Goal: Use online tool/utility: Utilize a website feature to perform a specific function

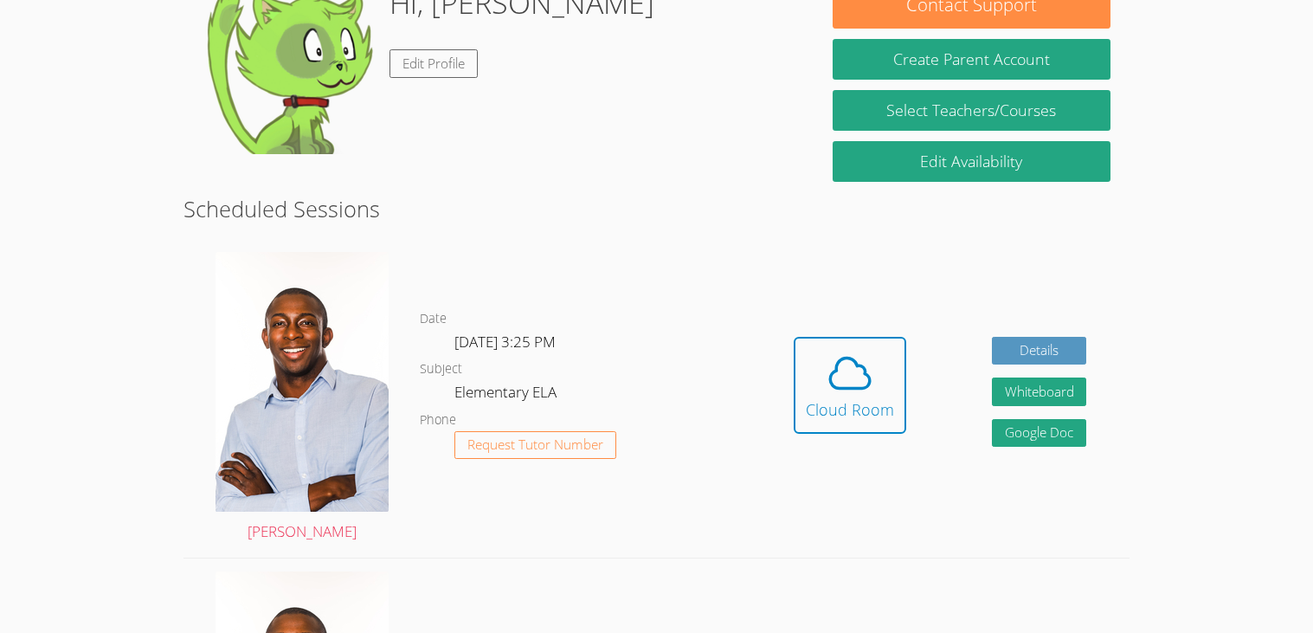
scroll to position [280, 0]
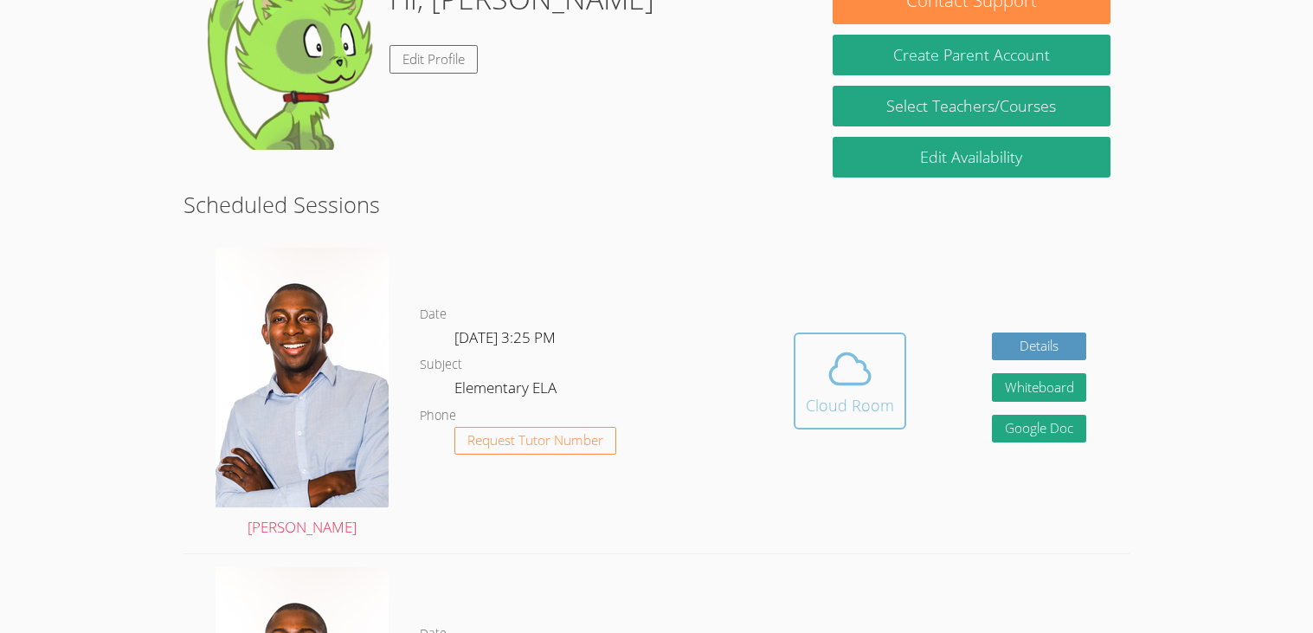
click at [892, 398] on button "Cloud Room" at bounding box center [850, 380] width 113 height 97
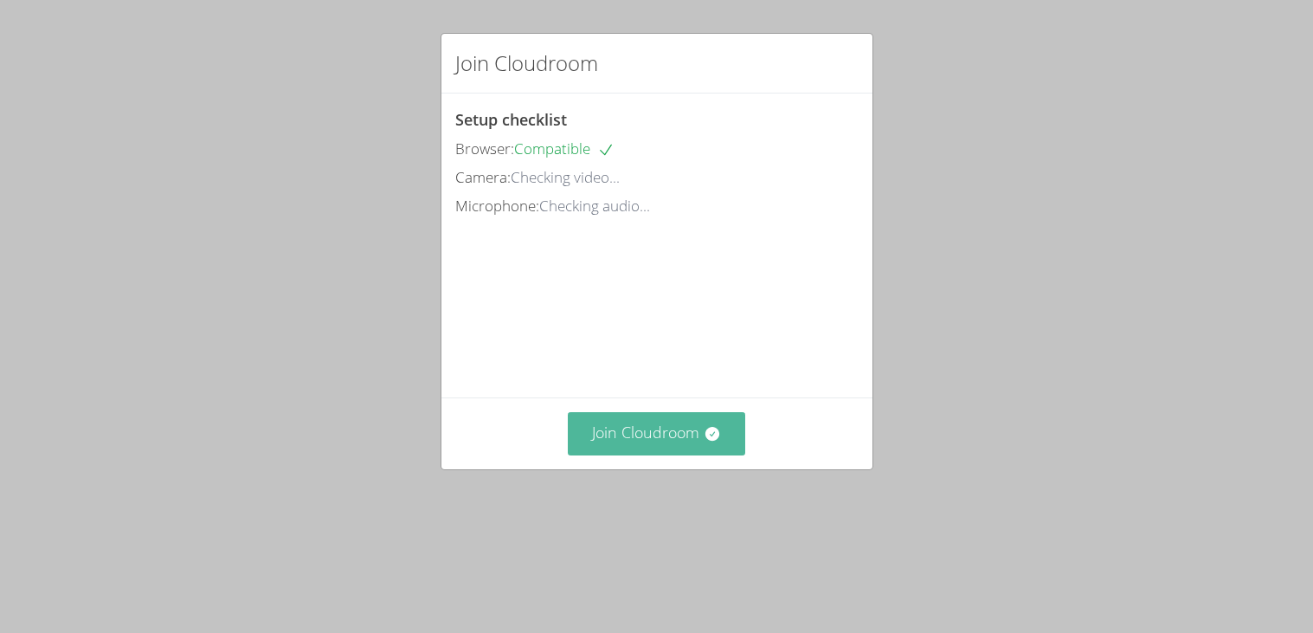
click at [655, 433] on button "Join Cloudroom" at bounding box center [656, 433] width 177 height 42
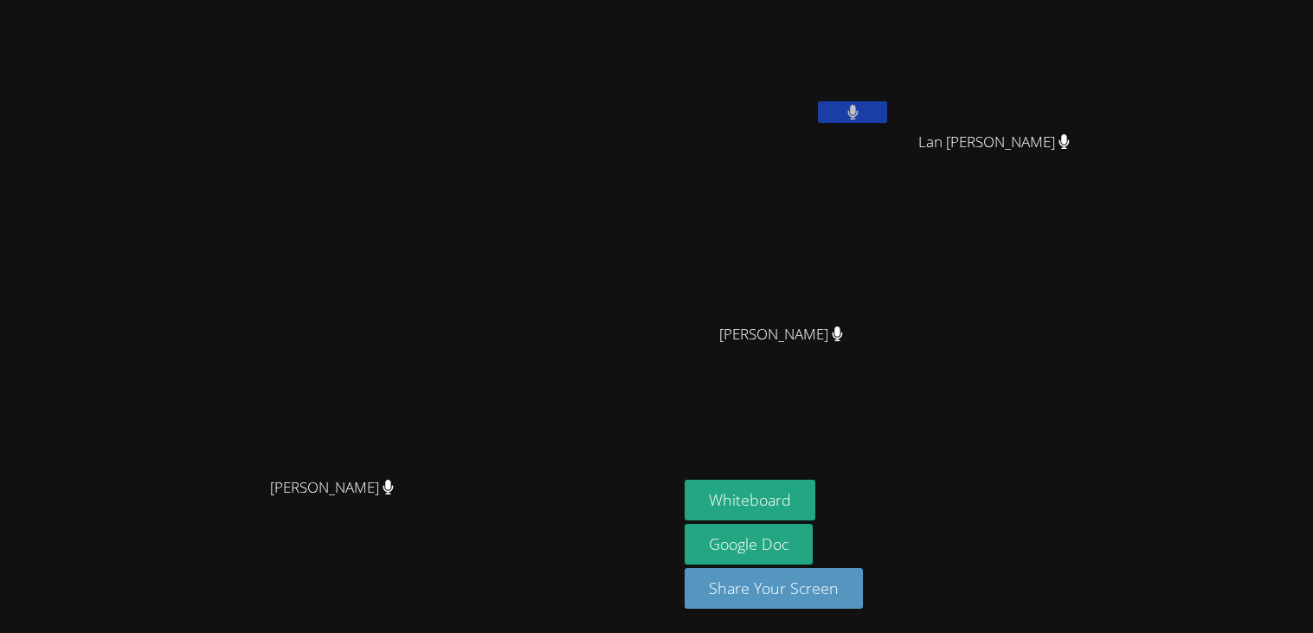
click at [891, 236] on video at bounding box center [788, 257] width 206 height 116
click at [1094, 301] on div "[PERSON_NAME] [PERSON_NAME] [PERSON_NAME] [PERSON_NAME] [PERSON_NAME]" at bounding box center [894, 195] width 419 height 377
click at [815, 499] on button "Whiteboard" at bounding box center [750, 500] width 131 height 41
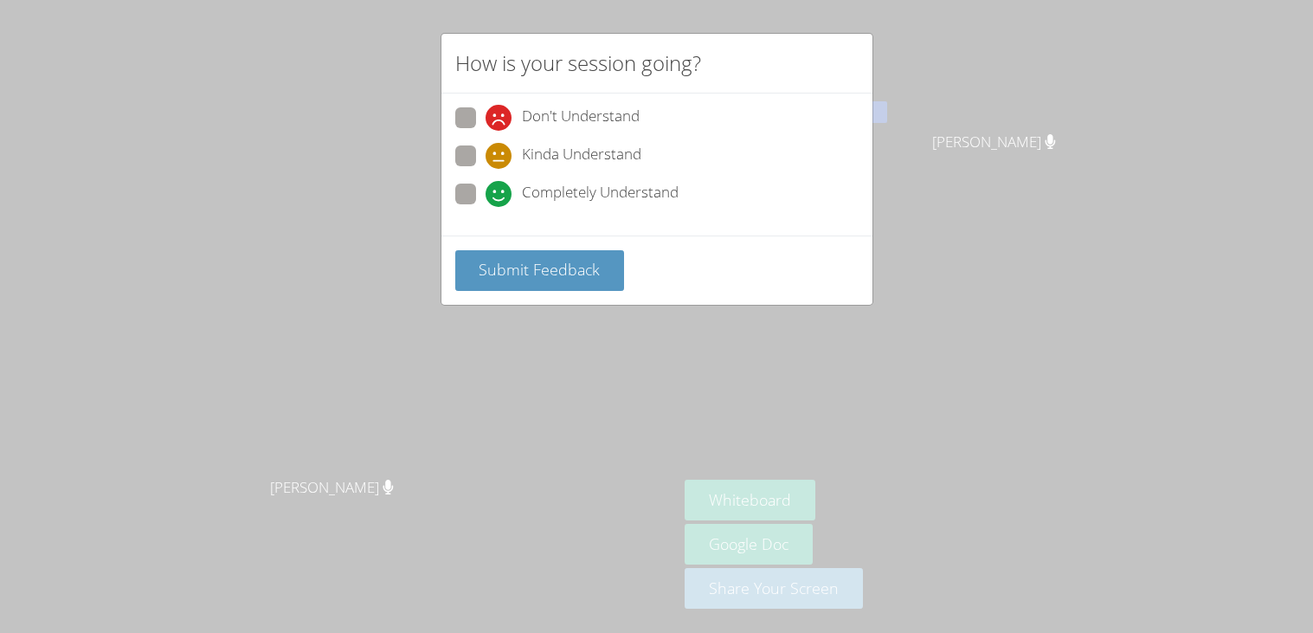
click at [477, 190] on label "Completely Understand" at bounding box center [566, 194] width 223 height 23
click at [486, 190] on input "Completely Understand" at bounding box center [493, 190] width 15 height 15
radio input "true"
click at [469, 262] on button "Submit Feedback" at bounding box center [540, 270] width 170 height 41
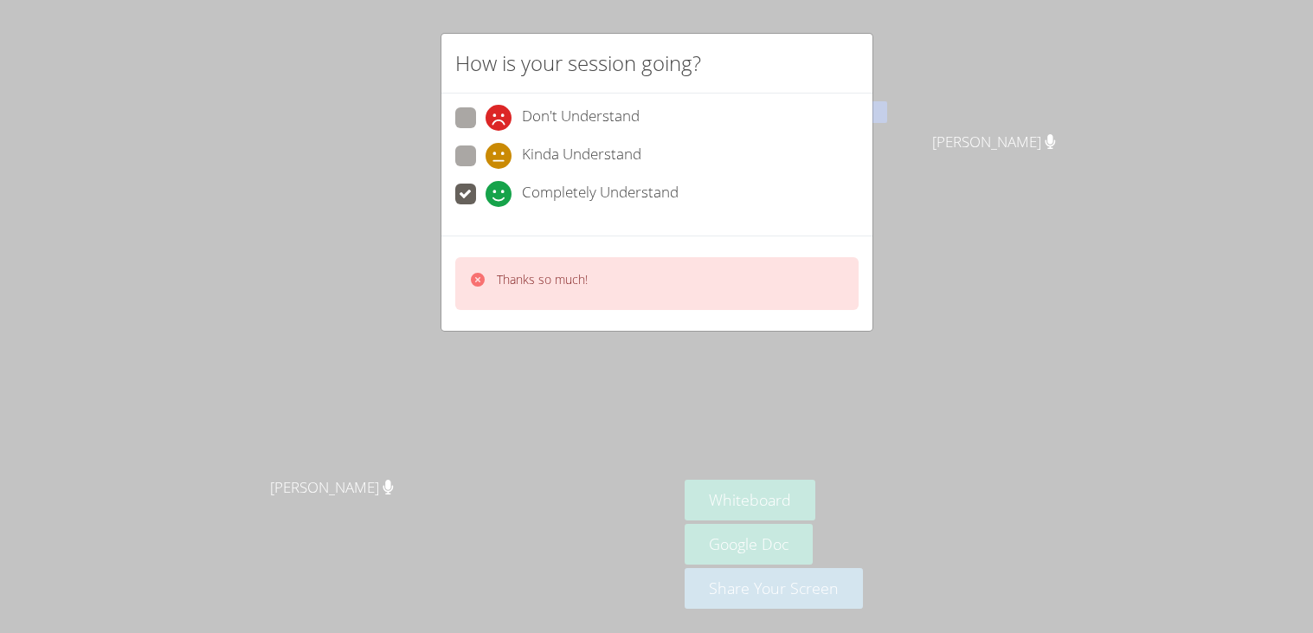
click at [717, 93] on div "How is your session going?" at bounding box center [656, 64] width 431 height 60
click at [471, 318] on div "Thanks so much!" at bounding box center [656, 282] width 431 height 95
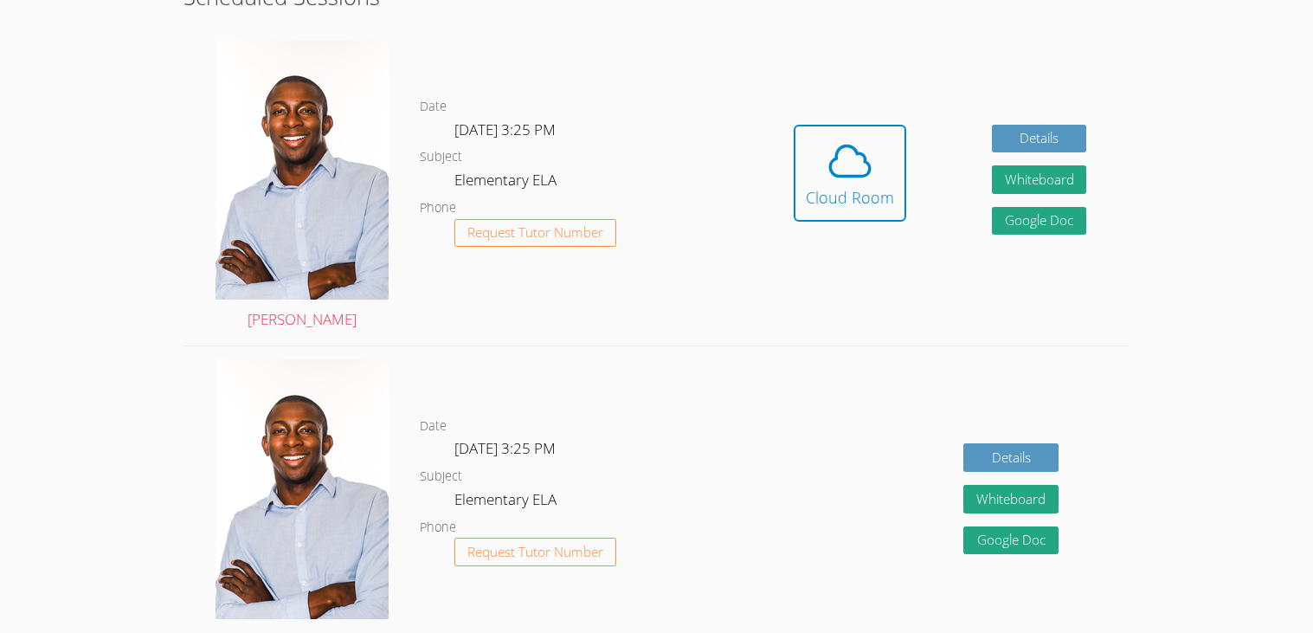
scroll to position [485, 0]
